Goal: Information Seeking & Learning: Find specific fact

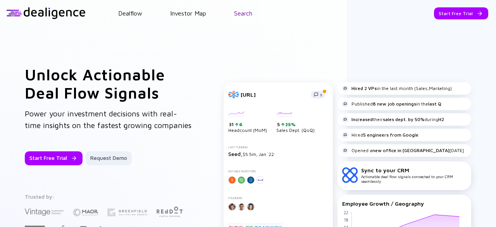
click at [245, 16] on link "Search" at bounding box center [243, 13] width 18 height 7
click at [250, 9] on header "Dealflow Investor Map Search Start Free Trial Dealflow Investor Map Start Free …" at bounding box center [248, 13] width 496 height 26
click at [250, 11] on link "Search" at bounding box center [243, 13] width 18 height 7
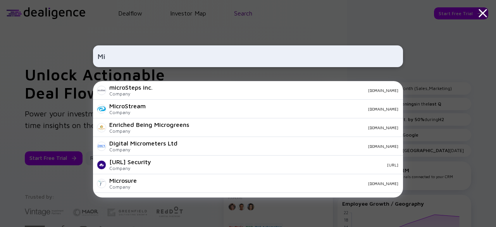
type input "M"
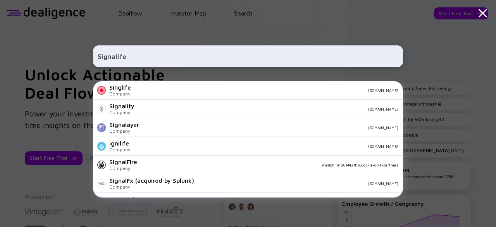
click at [112, 57] on input "Signalife" at bounding box center [248, 56] width 301 height 14
paste input "Tengabl"
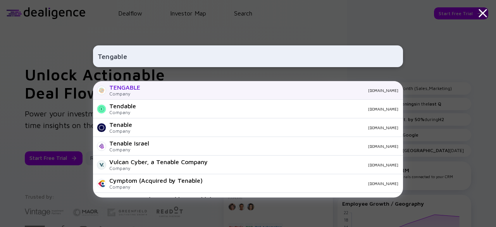
type input "Tengable"
click at [141, 88] on div "TENGABLE Company teng-able.com" at bounding box center [248, 90] width 310 height 19
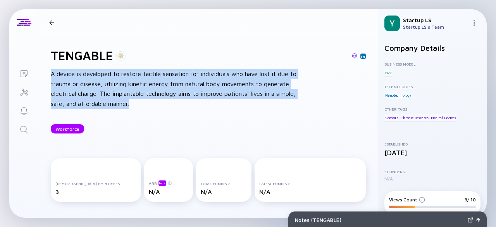
drag, startPoint x: 52, startPoint y: 75, endPoint x: 169, endPoint y: 105, distance: 120.9
click at [169, 105] on div "A device is developed to restore tactile sensation for individuals who have los…" at bounding box center [175, 89] width 248 height 40
copy div "A device is developed to restore tactile sensation for individuals who have los…"
click at [233, 86] on div "A device is developed to restore tactile sensation for individuals who have los…" at bounding box center [175, 89] width 248 height 40
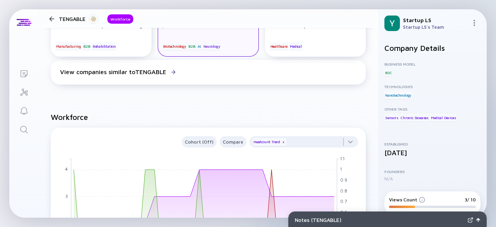
scroll to position [233, 0]
